Goal: Communication & Community: Answer question/provide support

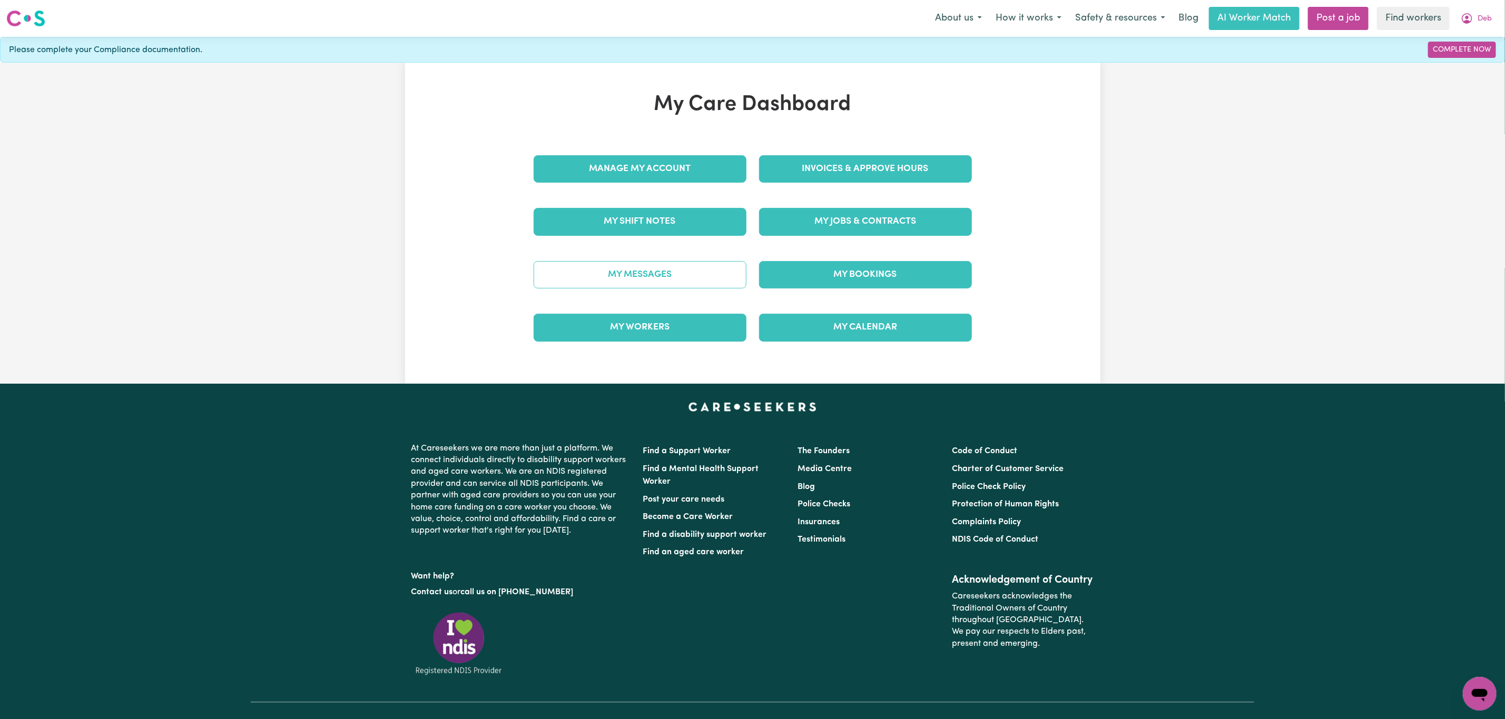
click at [620, 274] on link "My Messages" at bounding box center [639, 274] width 213 height 27
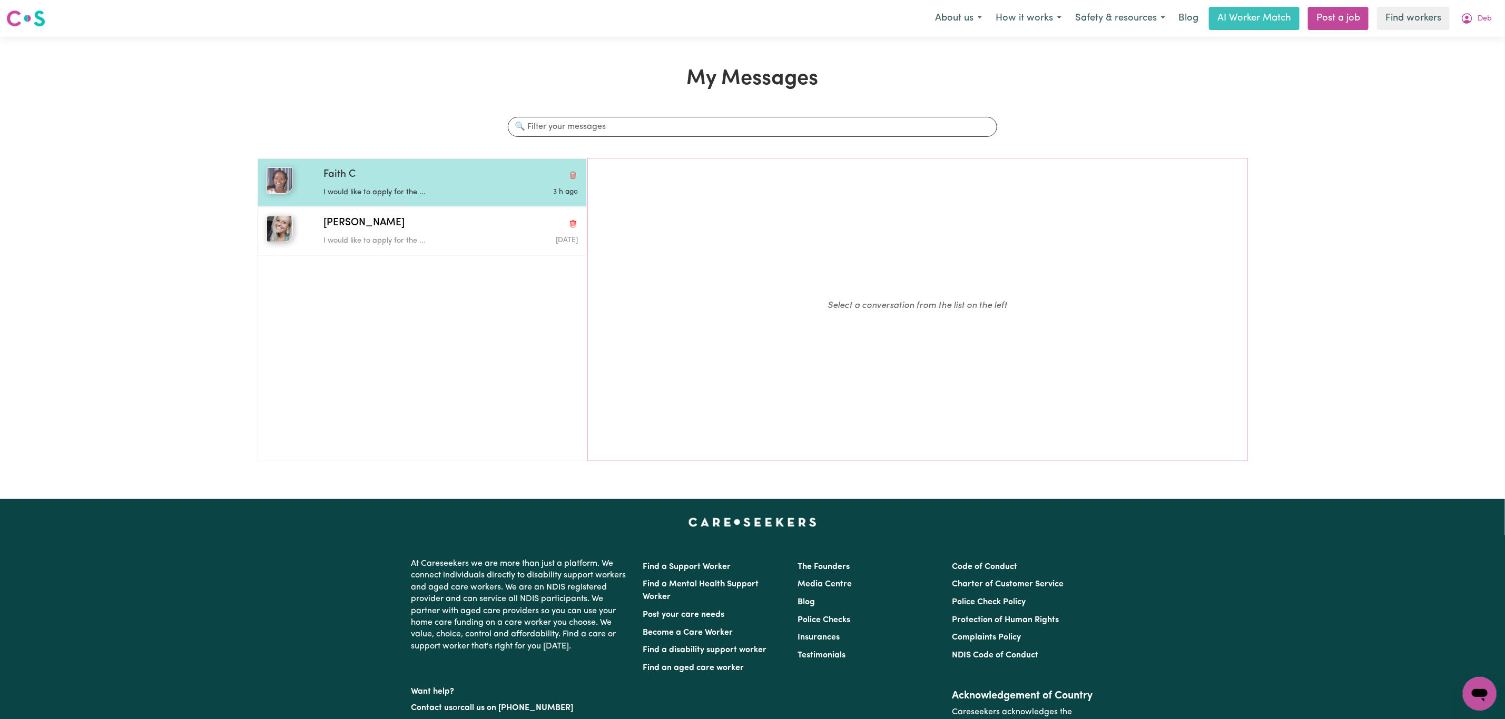
click at [391, 197] on p "I would like to apply for the ..." at bounding box center [408, 193] width 170 height 12
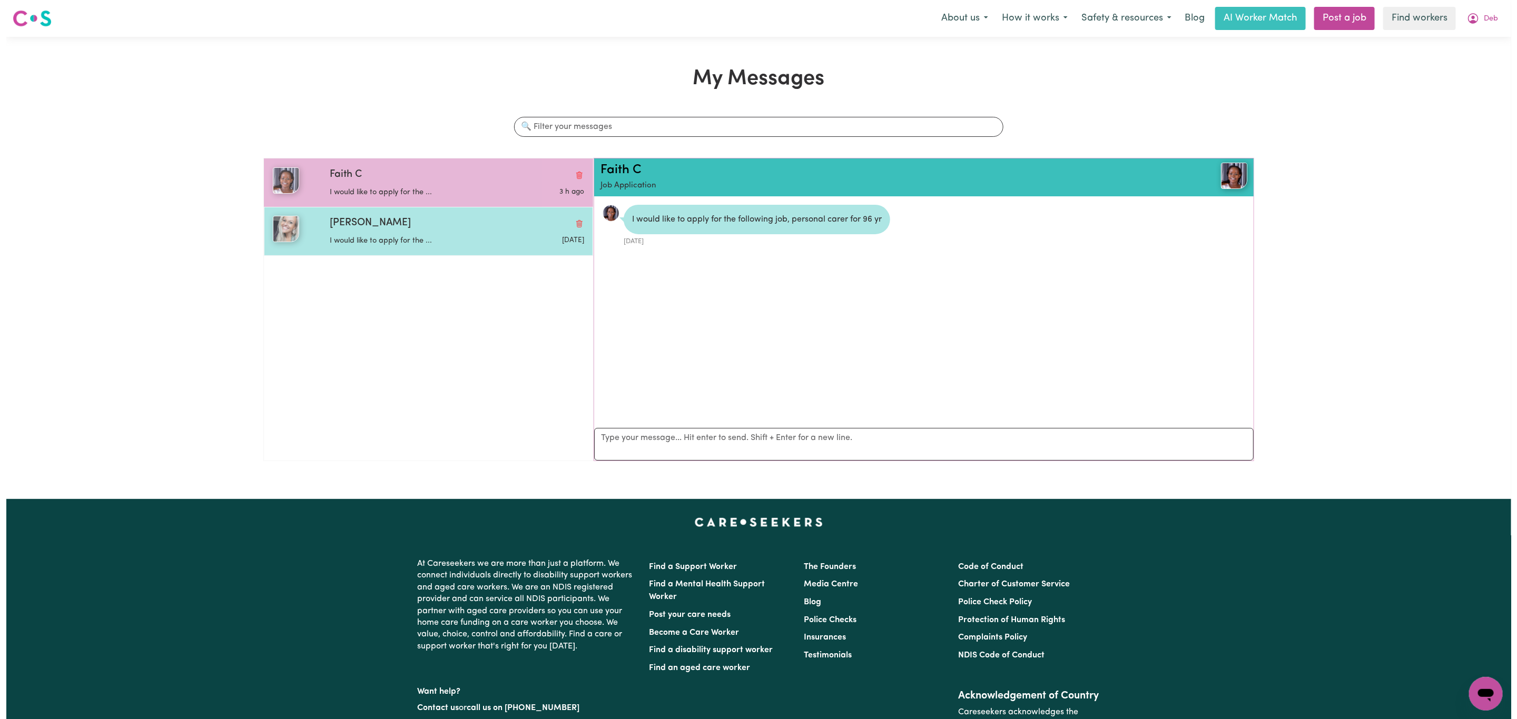
scroll to position [7, 0]
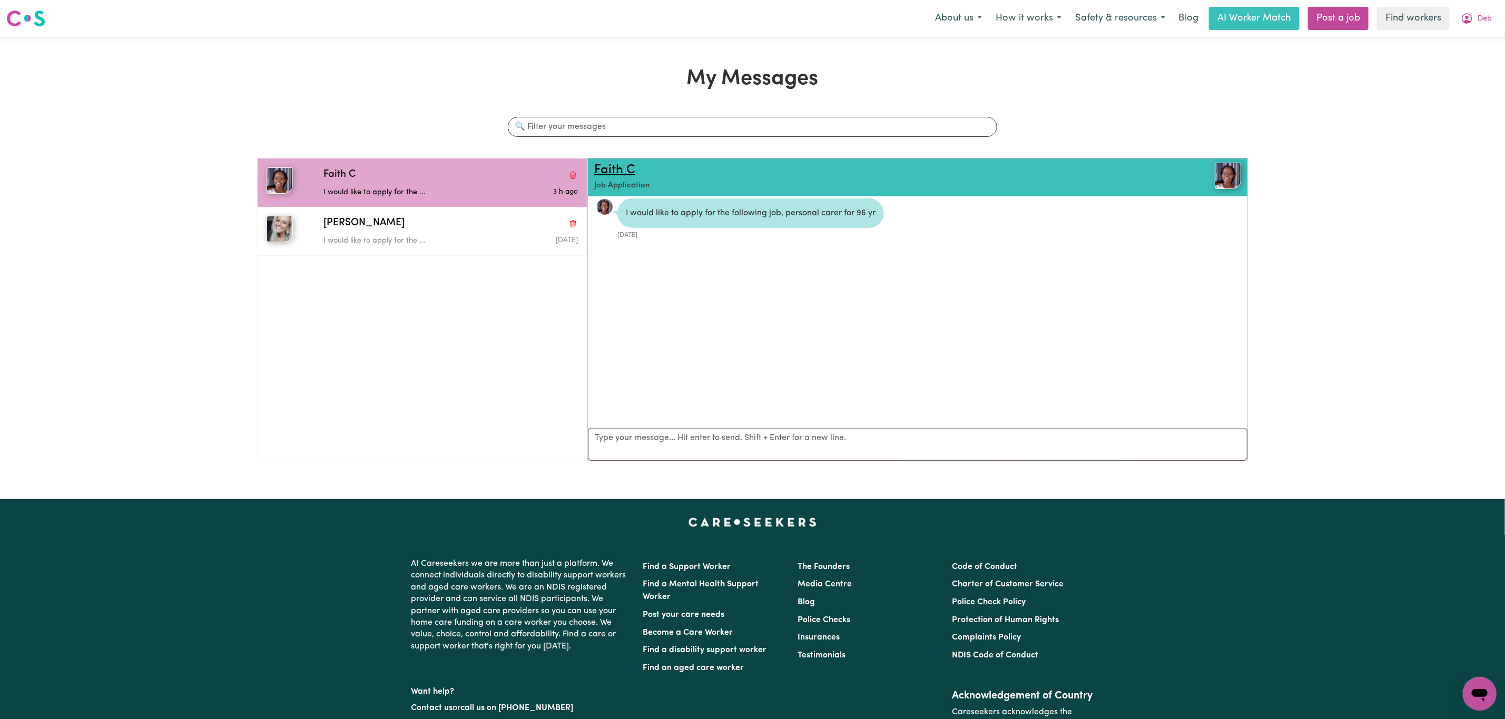
click at [610, 166] on link "Faith C" at bounding box center [614, 170] width 41 height 13
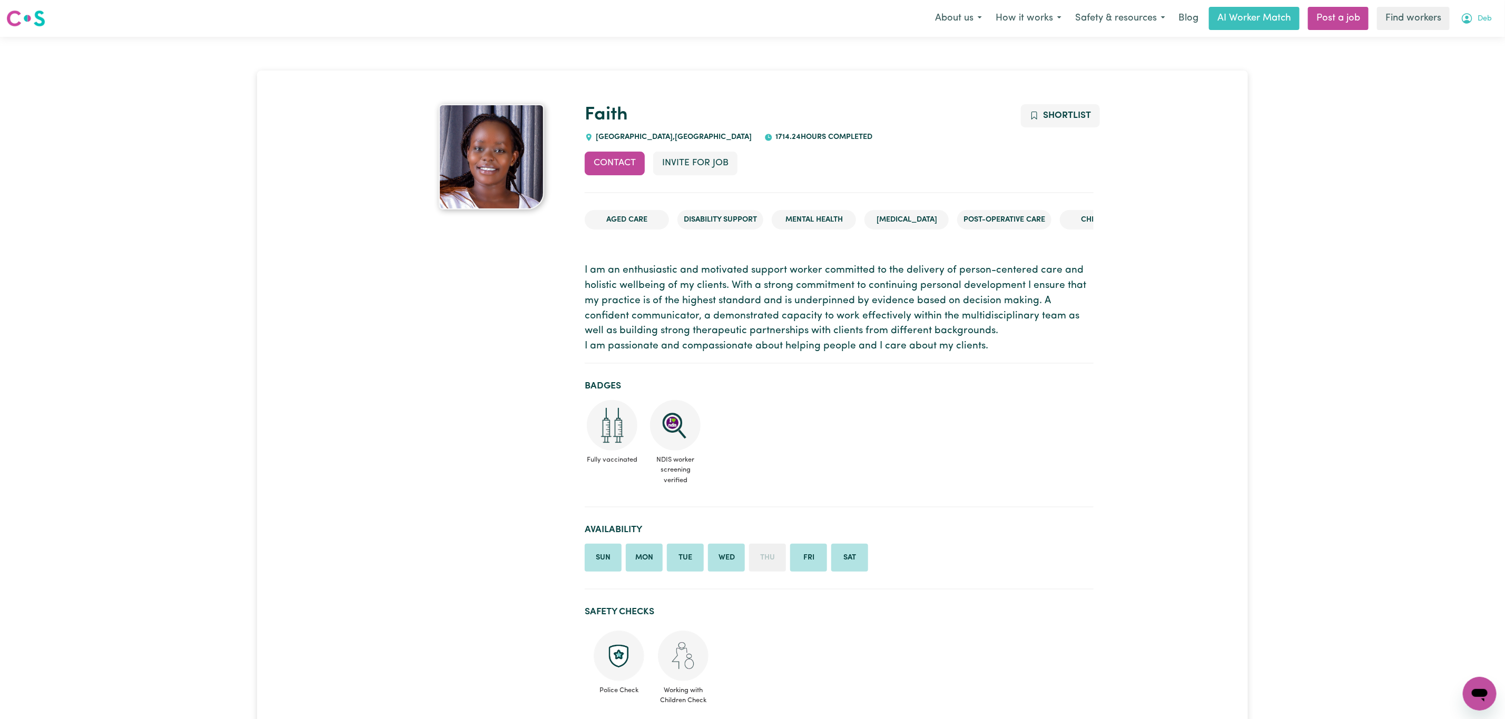
click at [1469, 10] on button "Deb" at bounding box center [1475, 18] width 45 height 22
click at [1465, 51] on link "Logout" at bounding box center [1456, 61] width 83 height 20
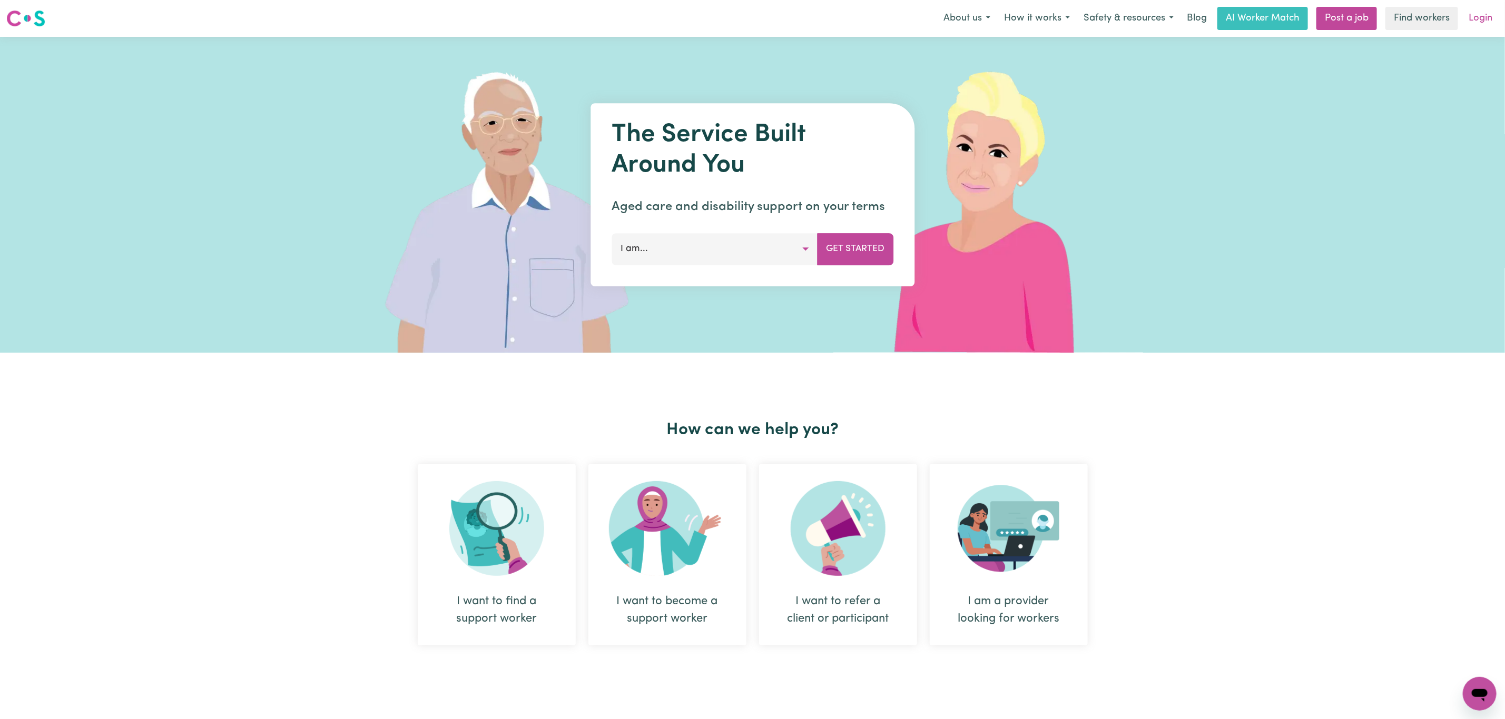
click at [1477, 21] on link "Login" at bounding box center [1480, 18] width 36 height 23
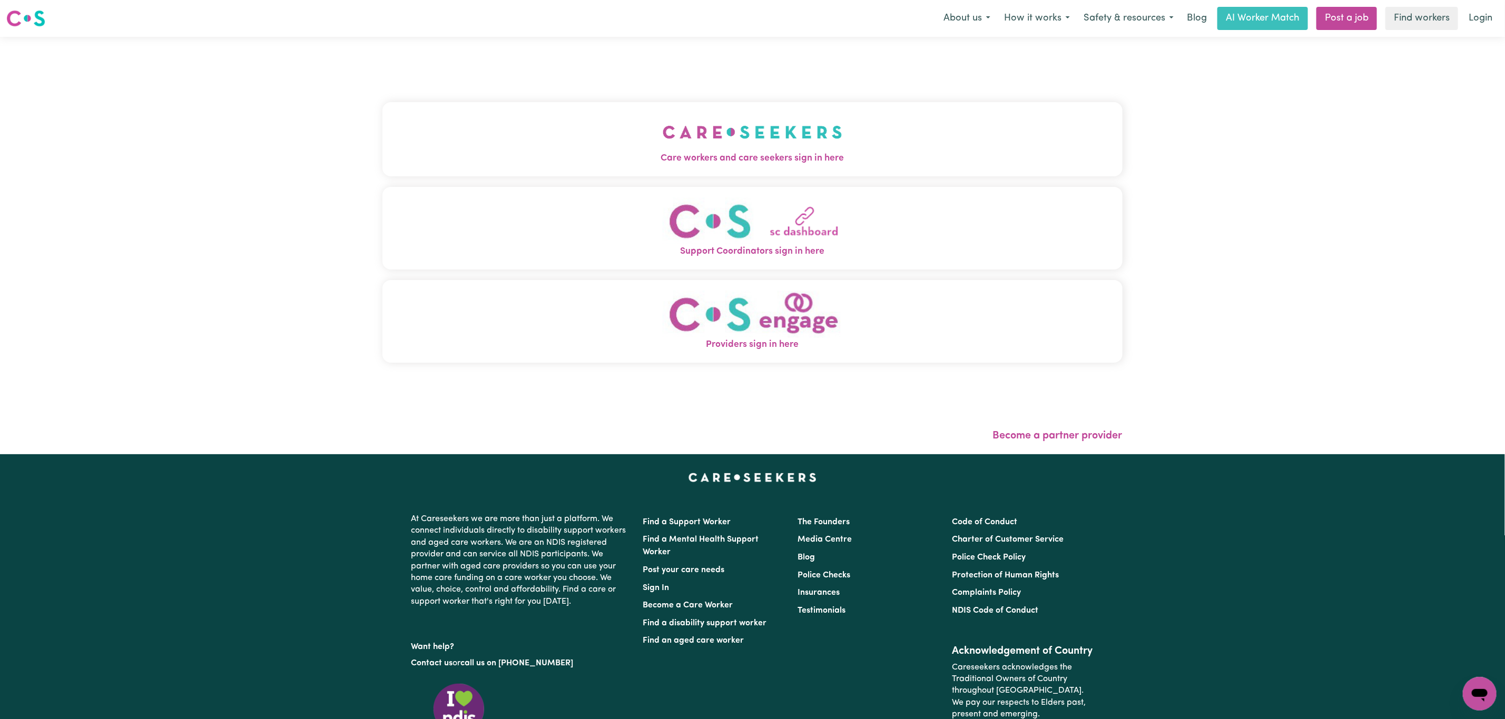
click at [730, 152] on span "Care workers and care seekers sign in here" at bounding box center [752, 159] width 740 height 14
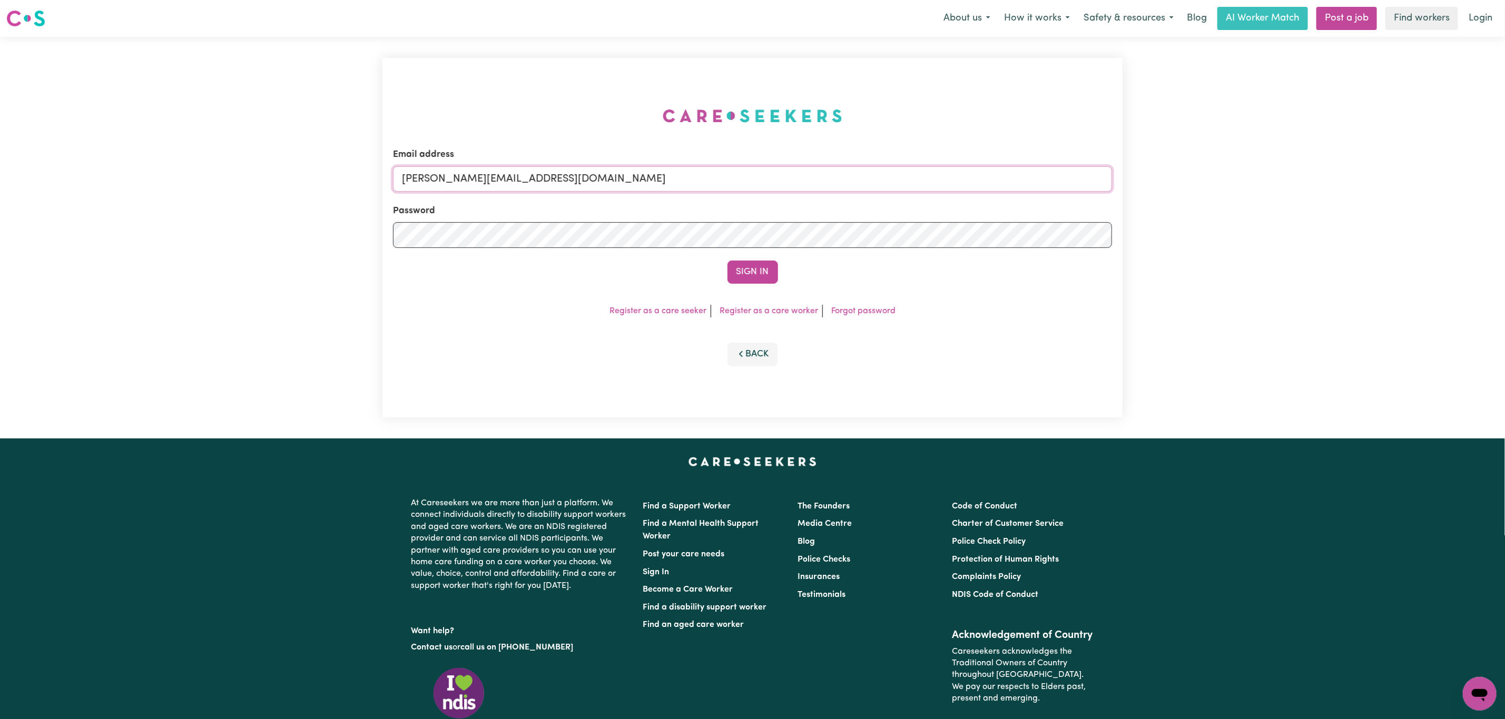
drag, startPoint x: 621, startPoint y: 182, endPoint x: 605, endPoint y: 182, distance: 16.3
click at [619, 182] on input "mikayla+engage@careseekers.com.au" at bounding box center [752, 178] width 719 height 25
drag, startPoint x: 459, startPoint y: 180, endPoint x: 727, endPoint y: 195, distance: 268.5
click at [727, 186] on input "superuser~mikayla@careseekers.com.au" at bounding box center [752, 178] width 719 height 25
type input "superuser~dothefunkychicken72@gmail.com"
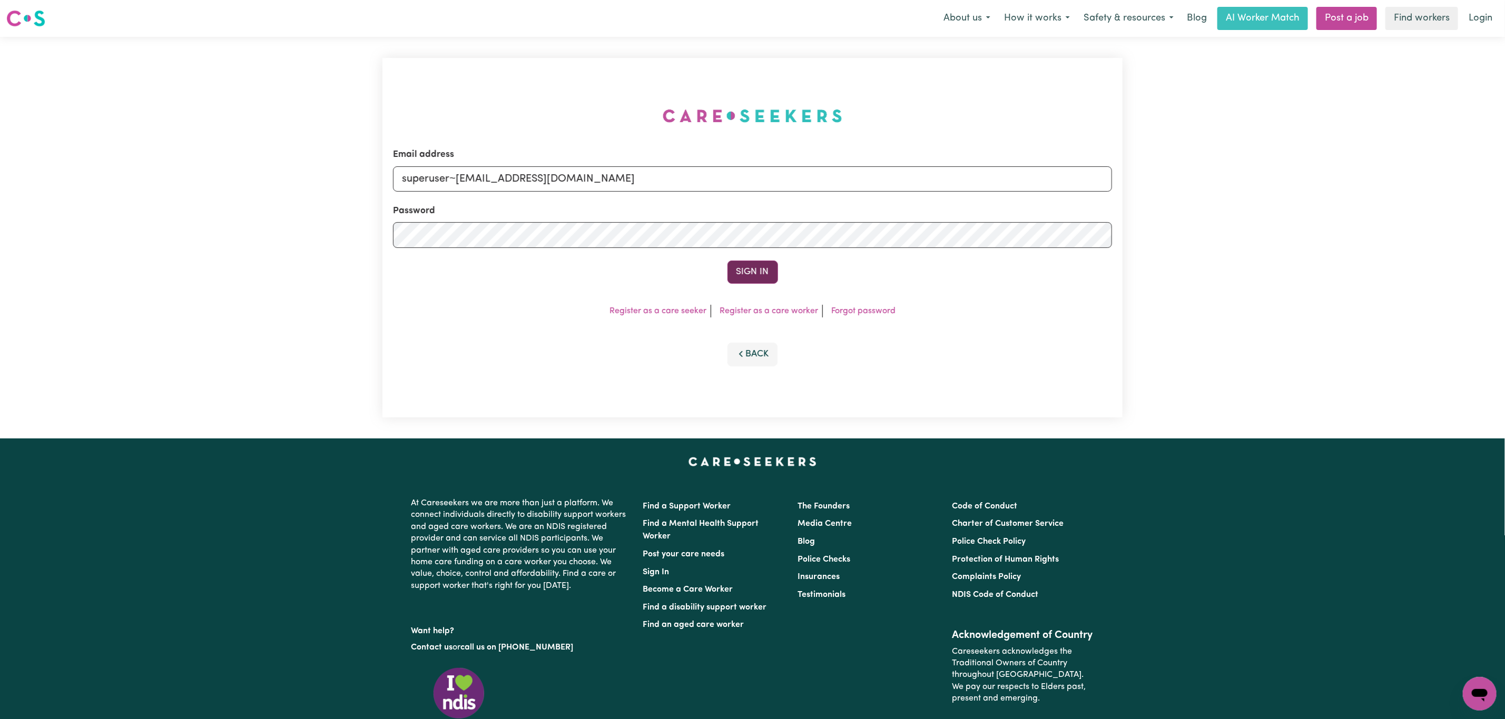
click at [752, 271] on button "Sign In" at bounding box center [752, 272] width 51 height 23
